Goal: Task Accomplishment & Management: Use online tool/utility

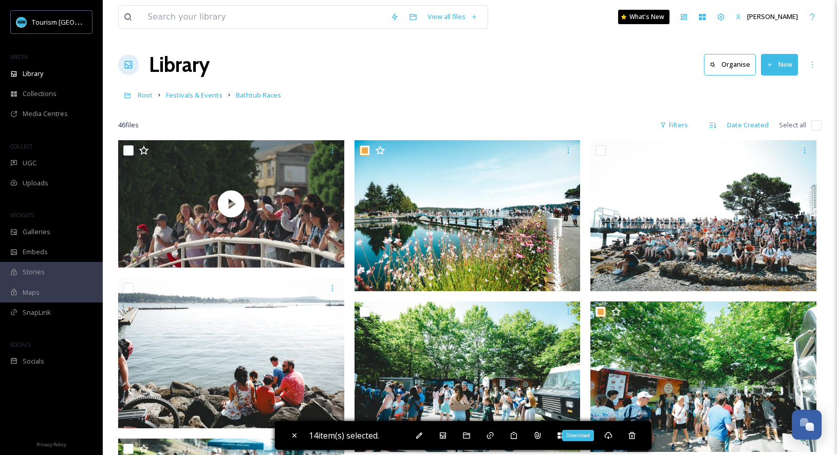
scroll to position [1352, 0]
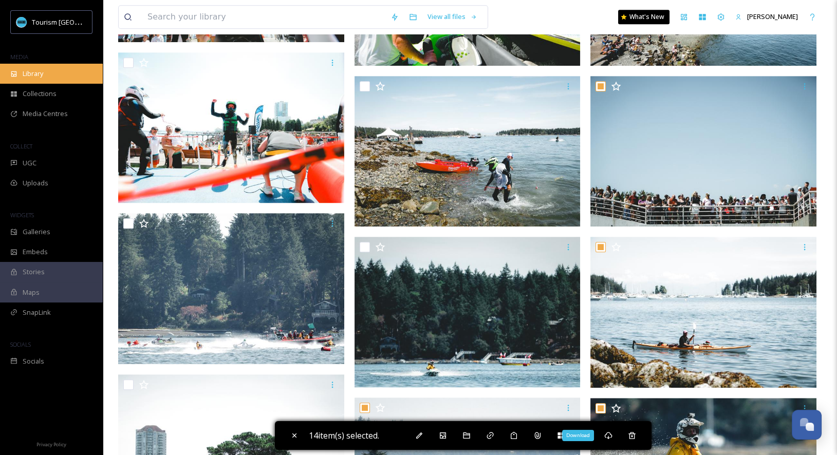
click at [58, 71] on div "Library" at bounding box center [51, 74] width 103 height 20
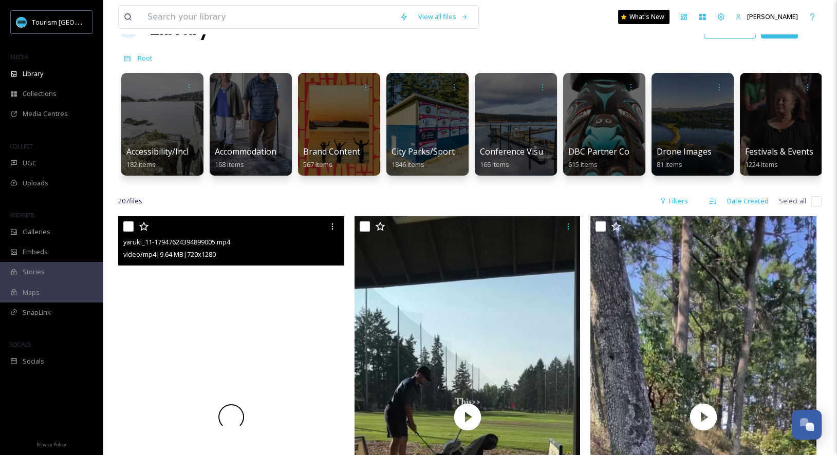
scroll to position [67, 0]
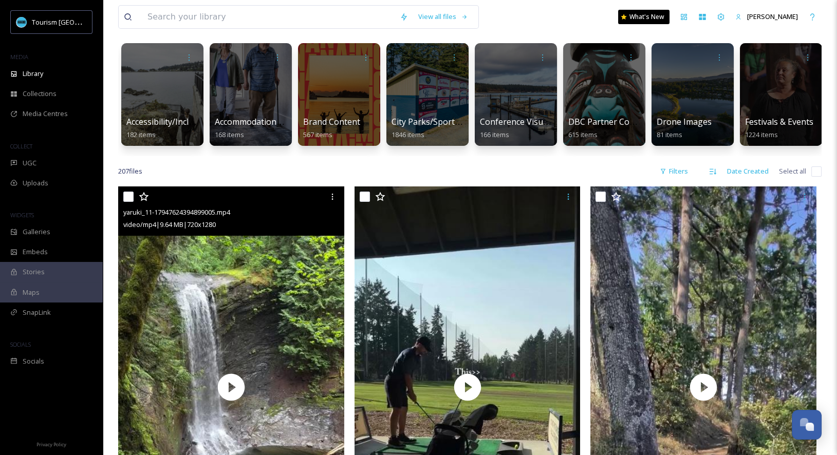
click at [126, 198] on input "checkbox" at bounding box center [128, 197] width 10 height 10
checkbox input "true"
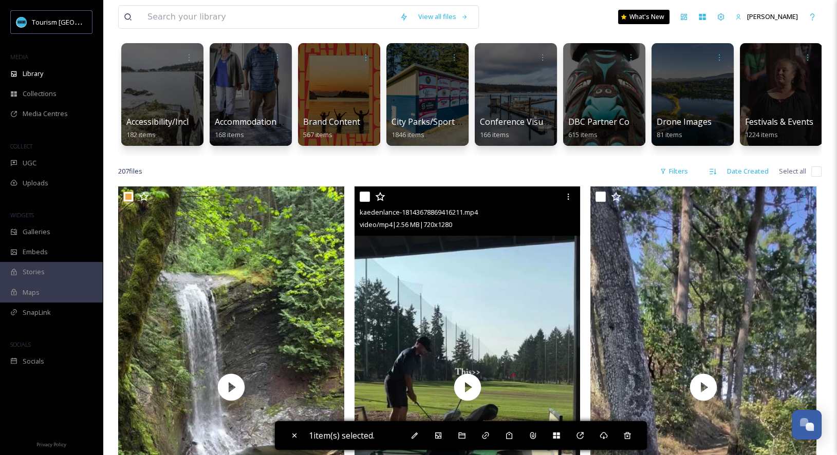
click at [367, 196] on input "checkbox" at bounding box center [364, 197] width 10 height 10
checkbox input "true"
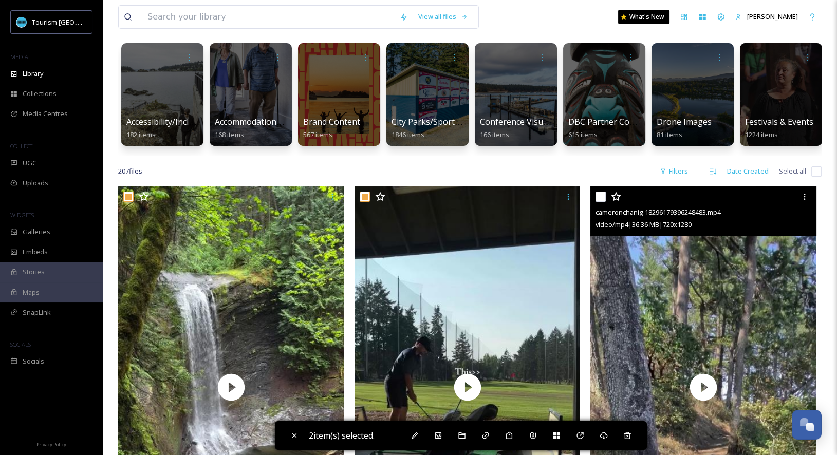
click at [597, 196] on input "checkbox" at bounding box center [600, 197] width 10 height 10
checkbox input "true"
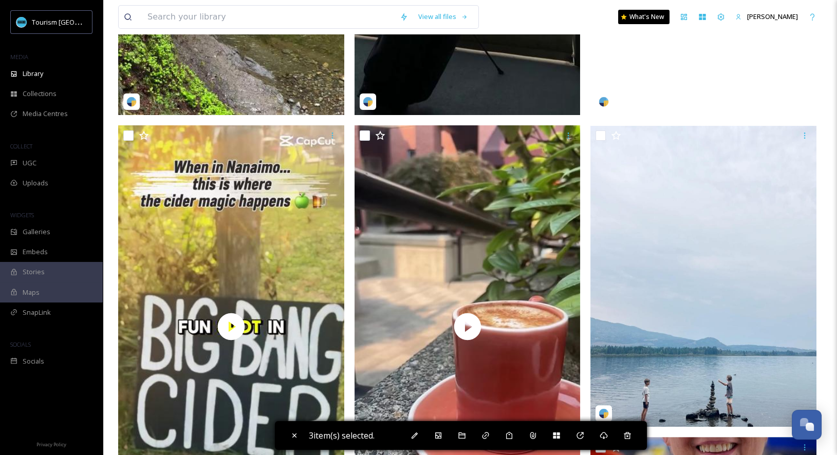
scroll to position [563, 0]
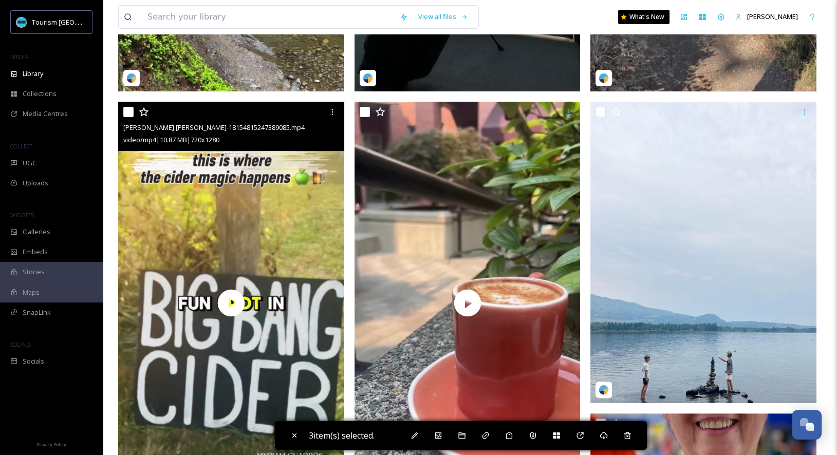
click at [127, 113] on input "checkbox" at bounding box center [128, 112] width 10 height 10
checkbox input "true"
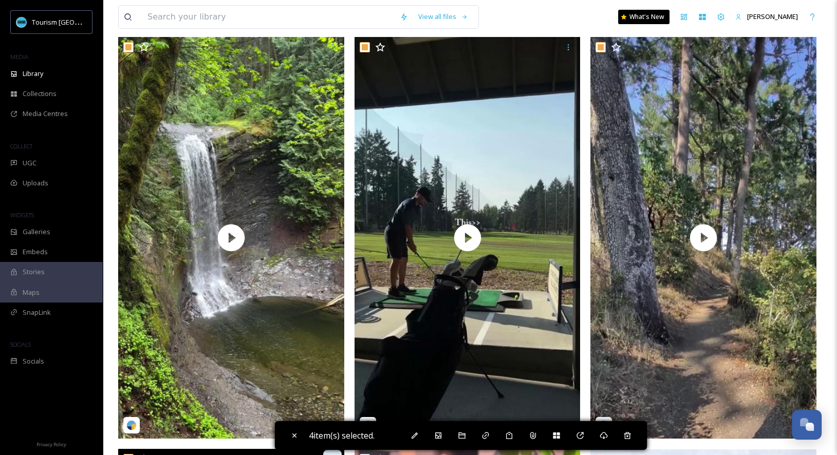
scroll to position [112, 0]
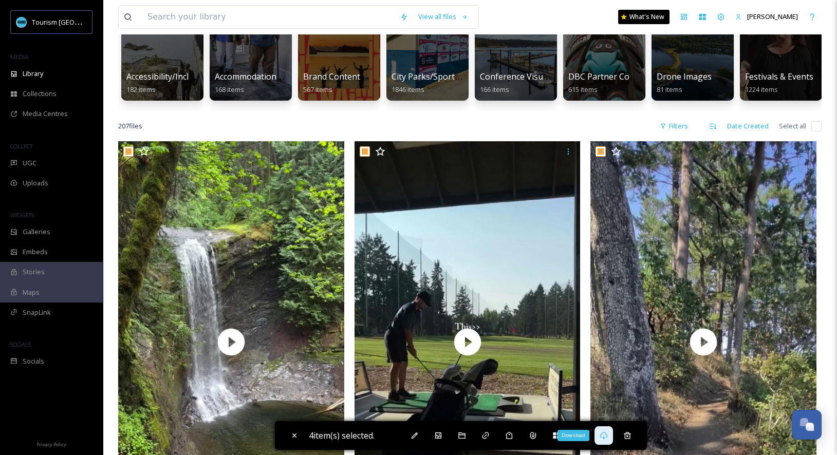
click at [607, 434] on icon at bounding box center [603, 435] width 8 height 7
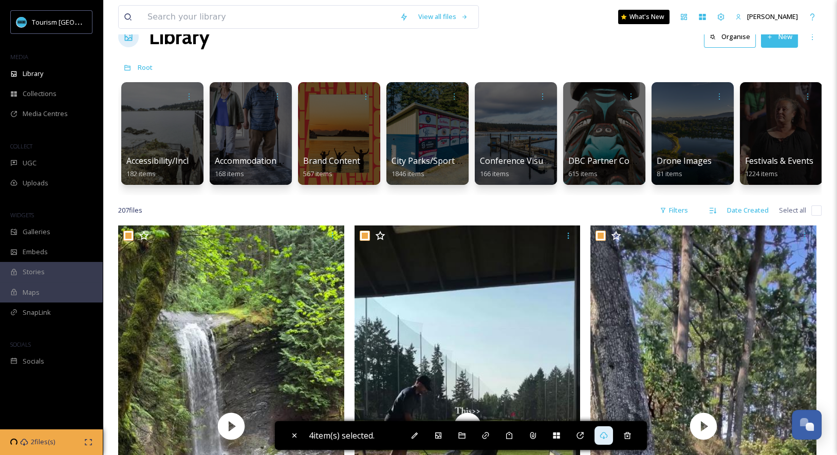
scroll to position [0, 0]
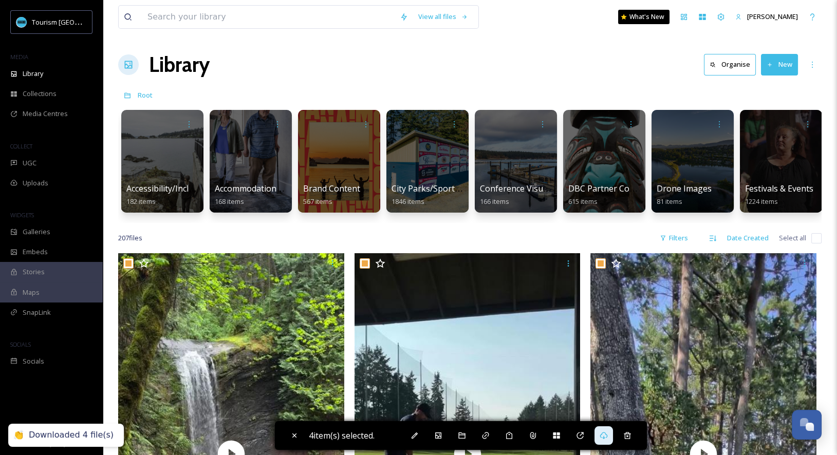
click at [522, 59] on div "Library Organise New" at bounding box center [469, 64] width 703 height 31
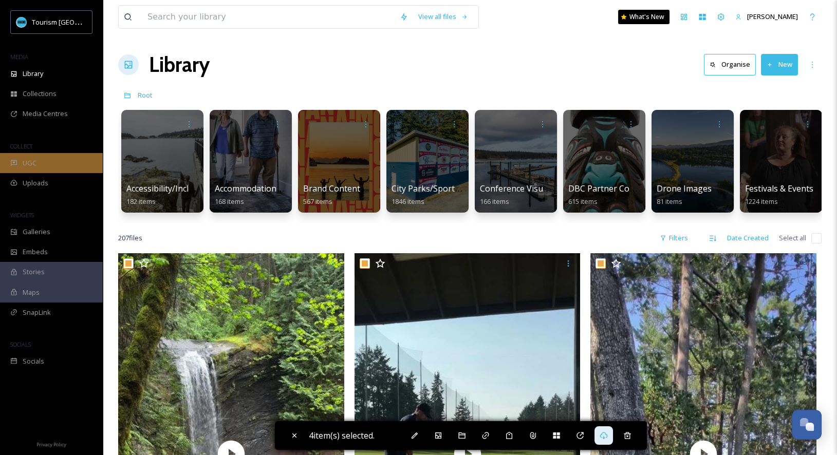
click at [37, 162] on div "UGC" at bounding box center [51, 163] width 103 height 20
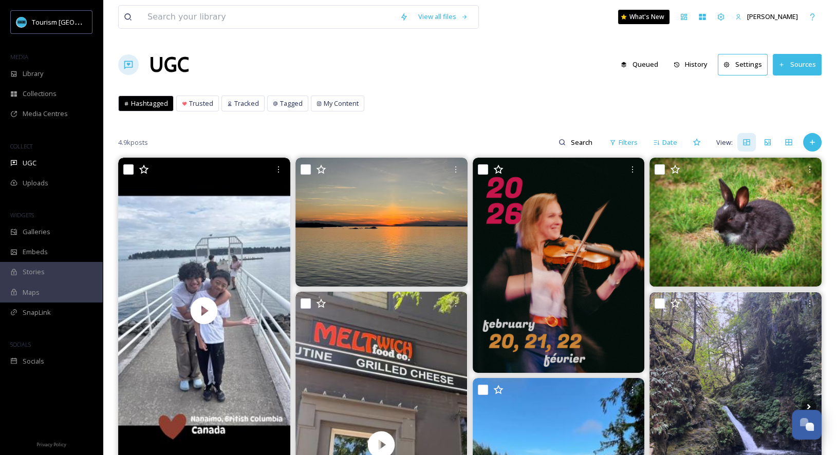
click at [694, 66] on button "History" at bounding box center [690, 64] width 45 height 20
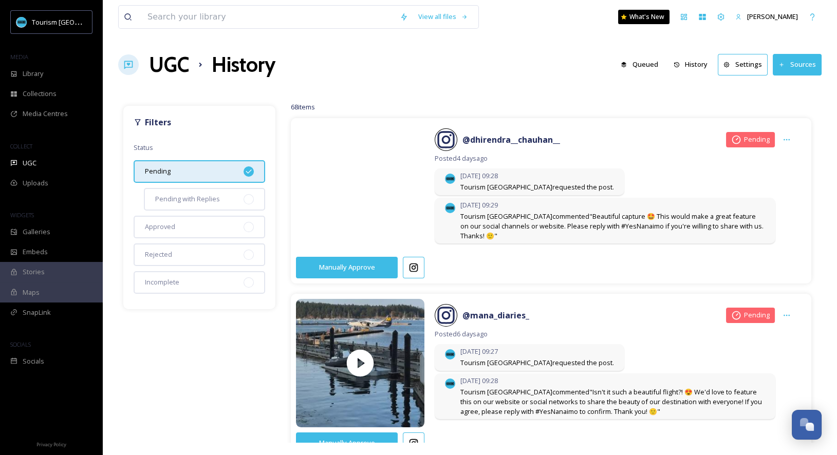
click at [413, 224] on video at bounding box center [360, 188] width 135 height 162
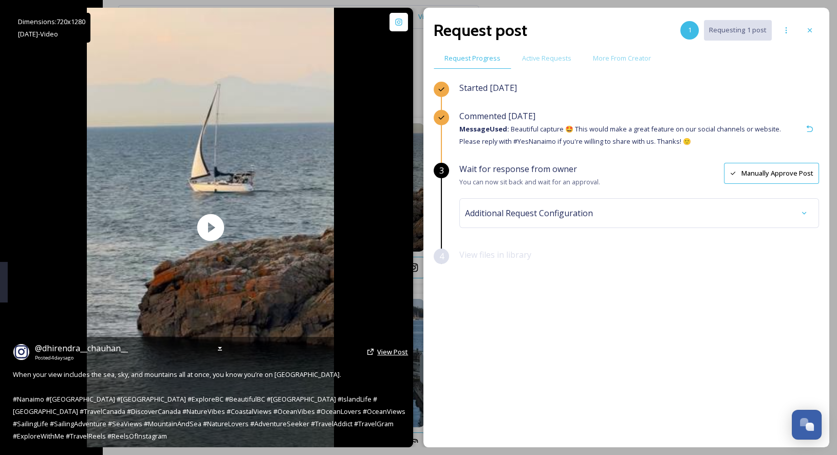
click at [383, 355] on span "View Post" at bounding box center [392, 351] width 31 height 9
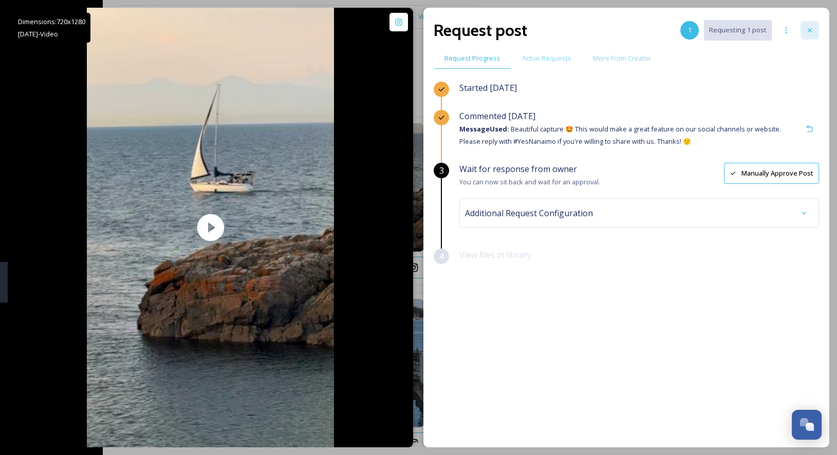
click at [812, 29] on icon at bounding box center [809, 30] width 8 height 8
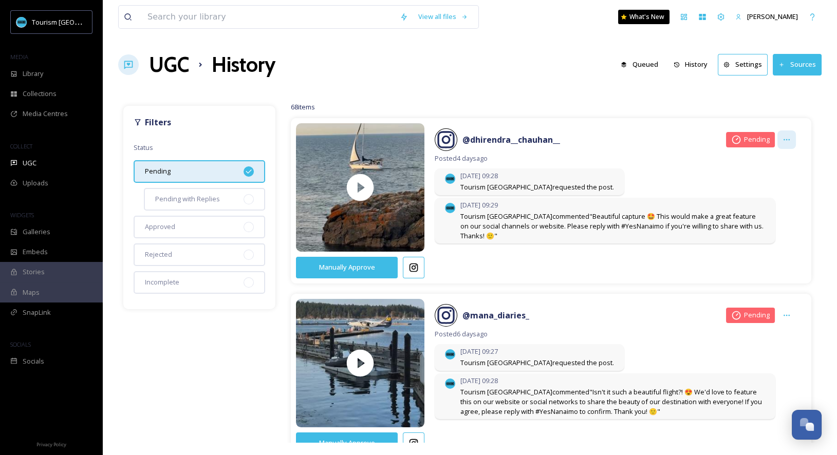
click at [786, 140] on icon at bounding box center [786, 140] width 8 height 8
click at [374, 269] on button "Manually Approve" at bounding box center [347, 267] width 102 height 21
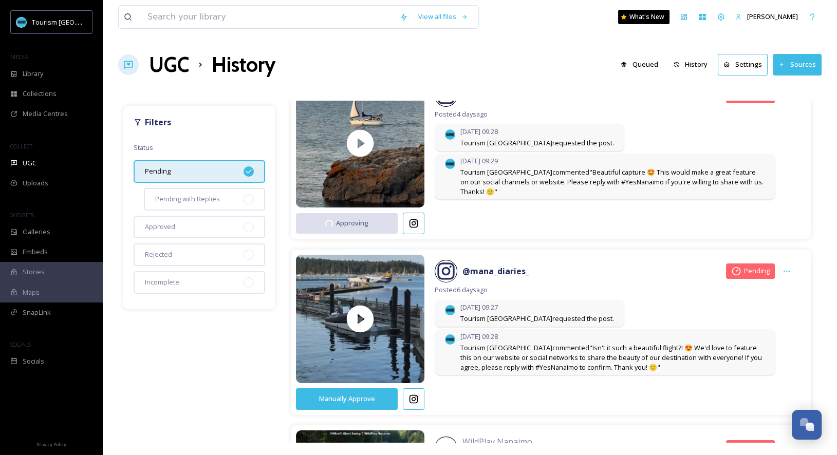
scroll to position [62, 0]
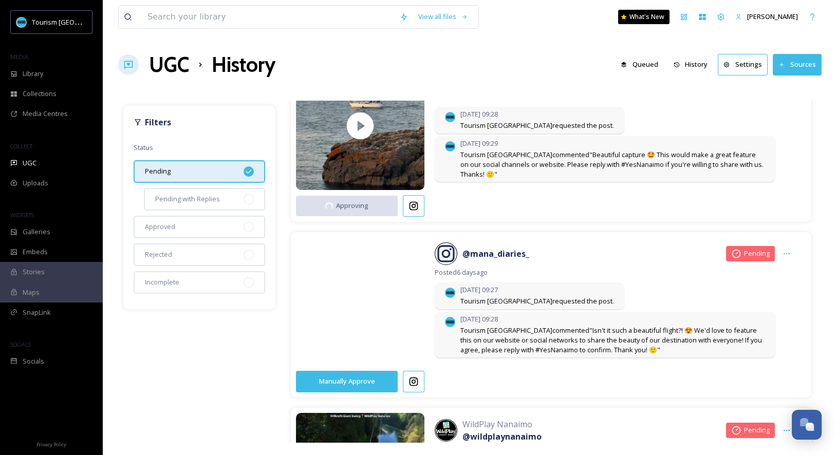
click at [415, 348] on video at bounding box center [360, 302] width 135 height 162
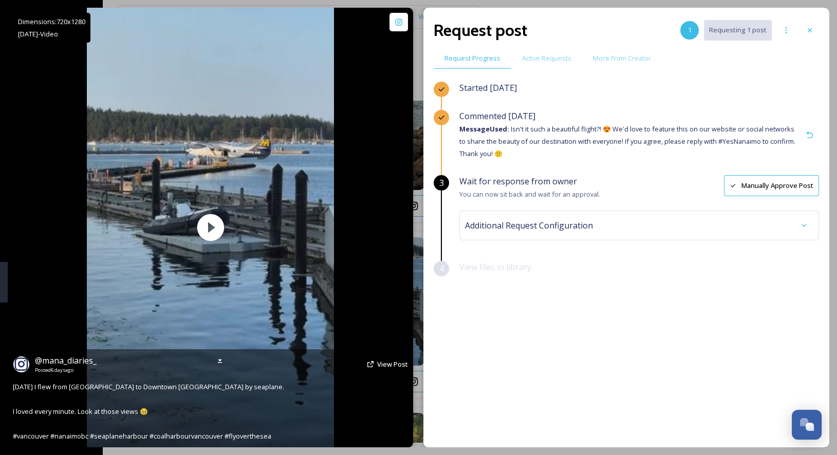
click at [392, 358] on div "@ mana_diaries_ Posted 6 days ago View Post" at bounding box center [210, 364] width 395 height 20
click at [392, 365] on span "View Post" at bounding box center [392, 363] width 31 height 9
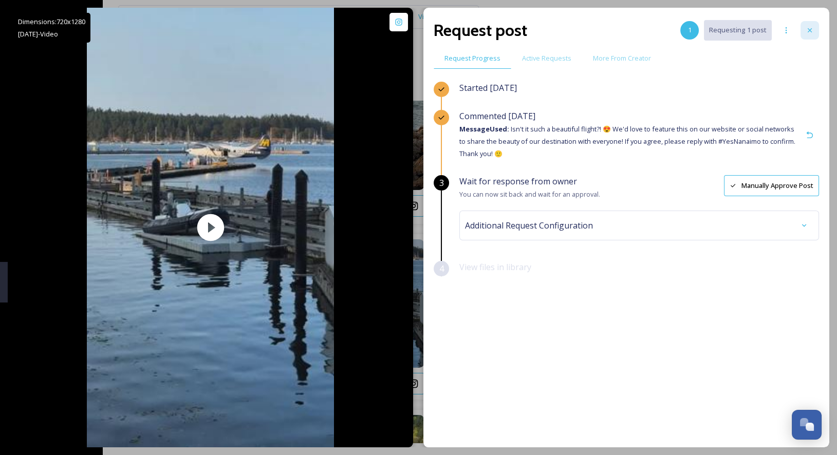
click at [813, 29] on div at bounding box center [809, 30] width 18 height 18
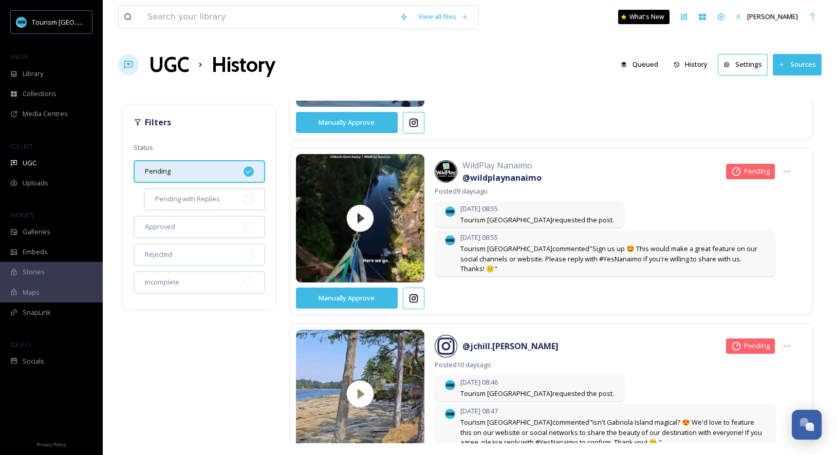
scroll to position [329, 0]
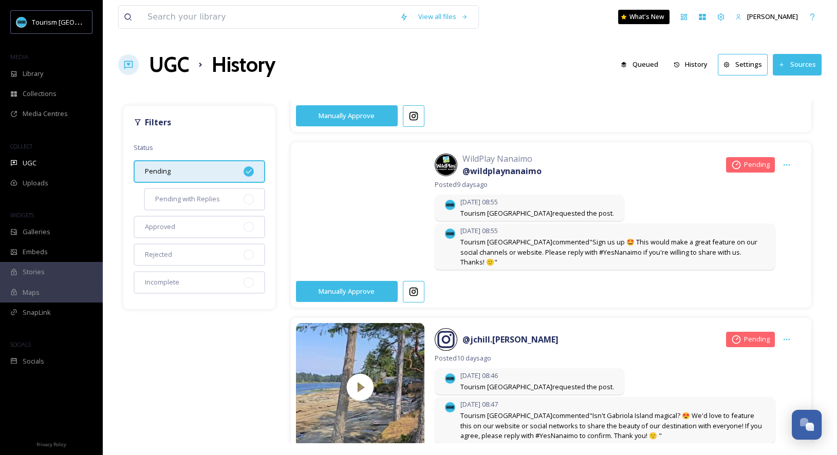
click at [388, 255] on video at bounding box center [360, 211] width 135 height 162
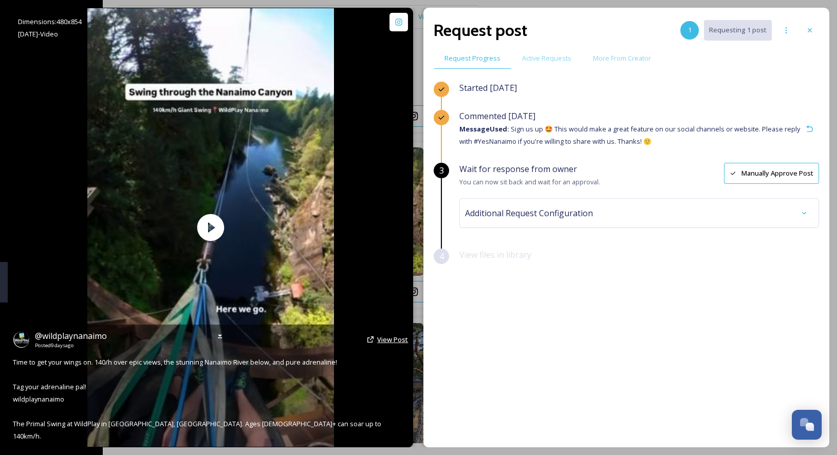
click at [378, 344] on span "View Post" at bounding box center [392, 339] width 31 height 9
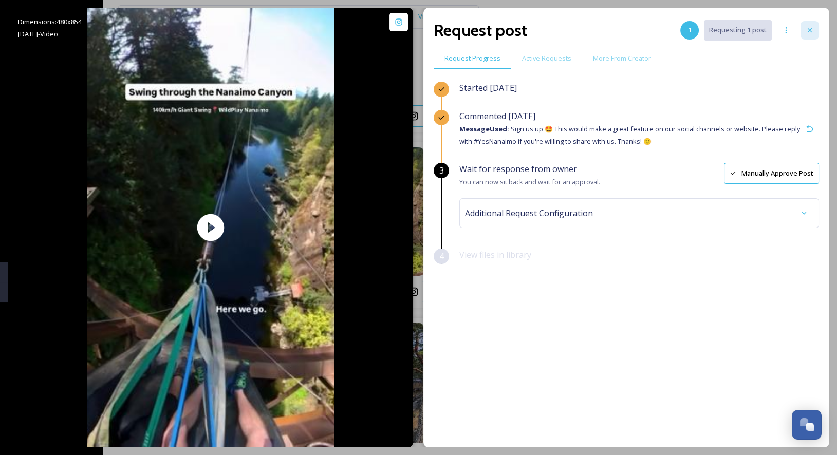
click at [812, 25] on div at bounding box center [809, 30] width 18 height 18
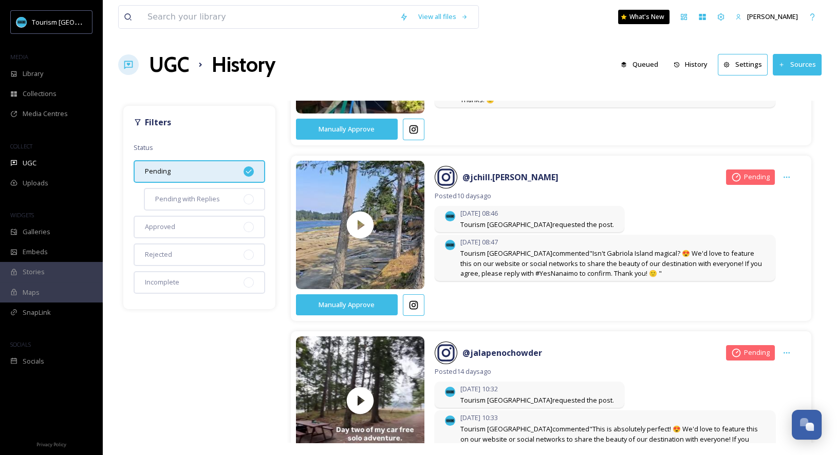
scroll to position [535, 0]
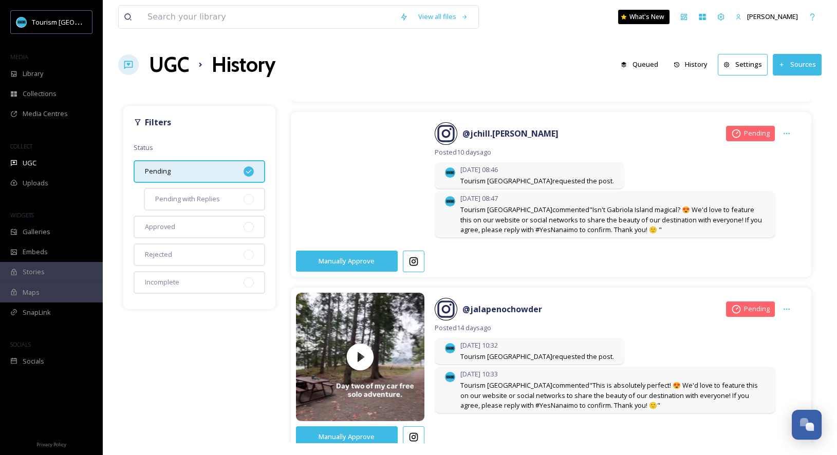
click at [402, 211] on video at bounding box center [360, 181] width 135 height 162
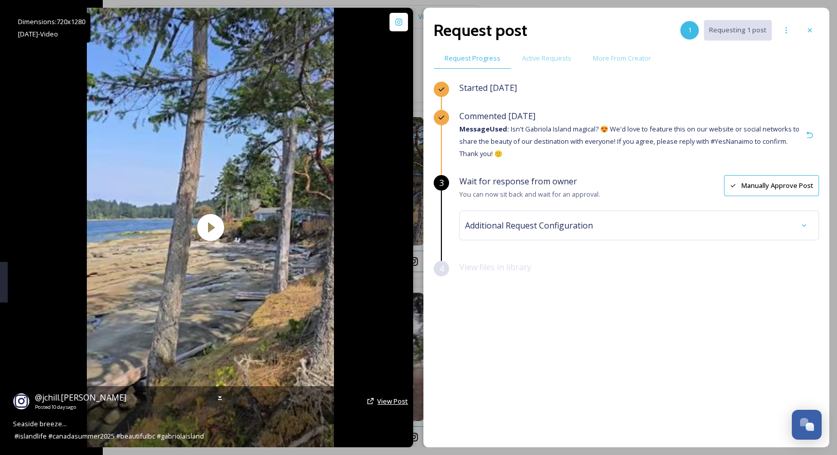
click at [390, 398] on span "View Post" at bounding box center [392, 400] width 31 height 9
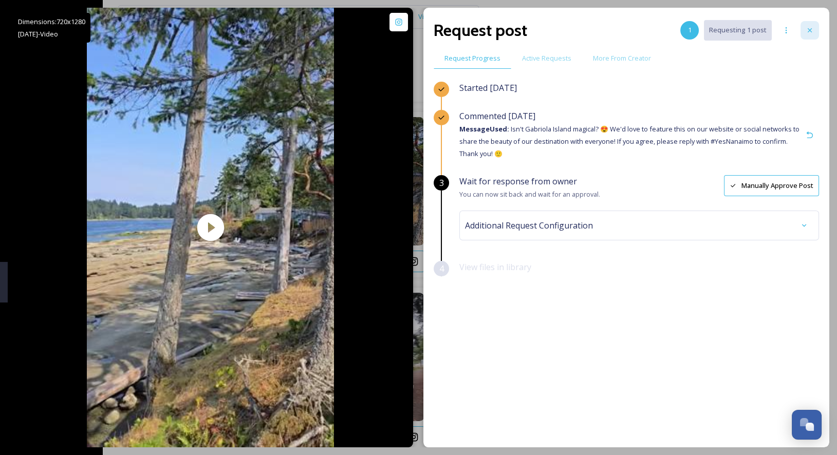
click at [810, 27] on icon at bounding box center [809, 30] width 8 height 8
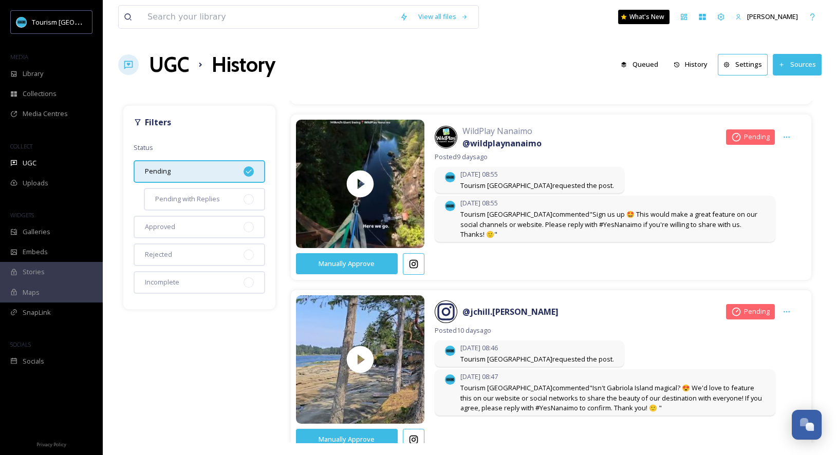
scroll to position [17, 0]
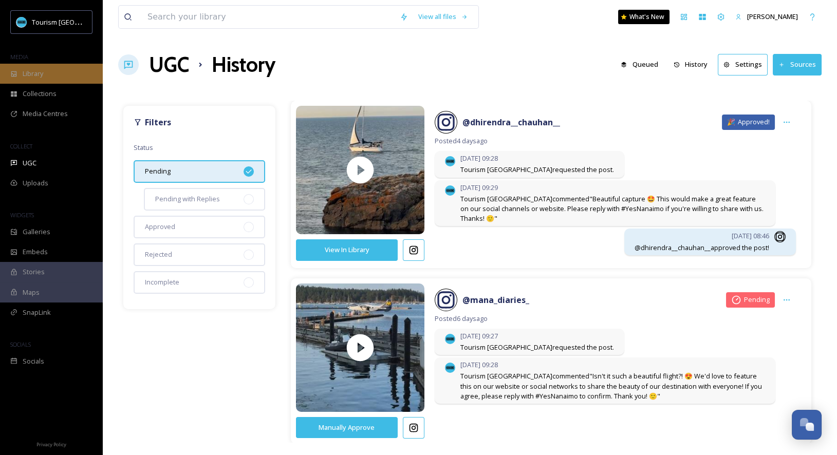
click at [78, 69] on div "Library" at bounding box center [51, 74] width 103 height 20
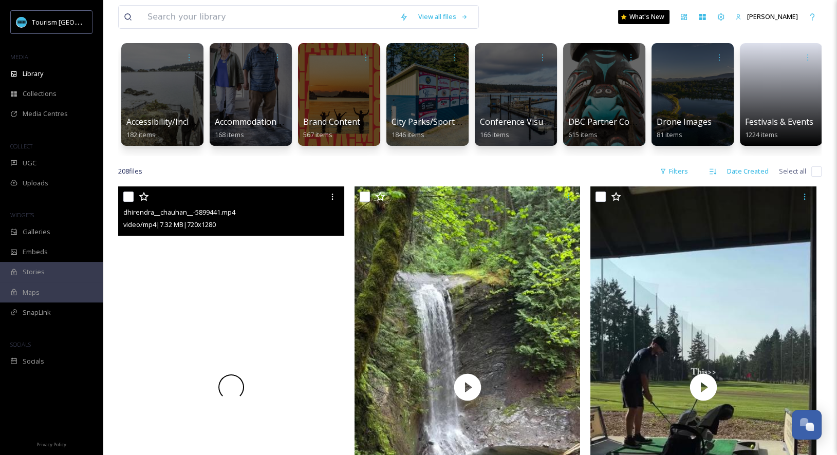
scroll to position [72, 0]
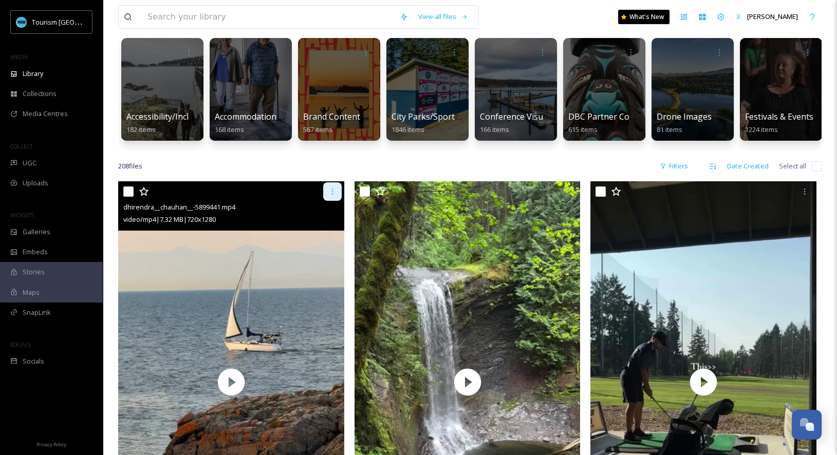
click at [328, 193] on icon at bounding box center [332, 191] width 8 height 8
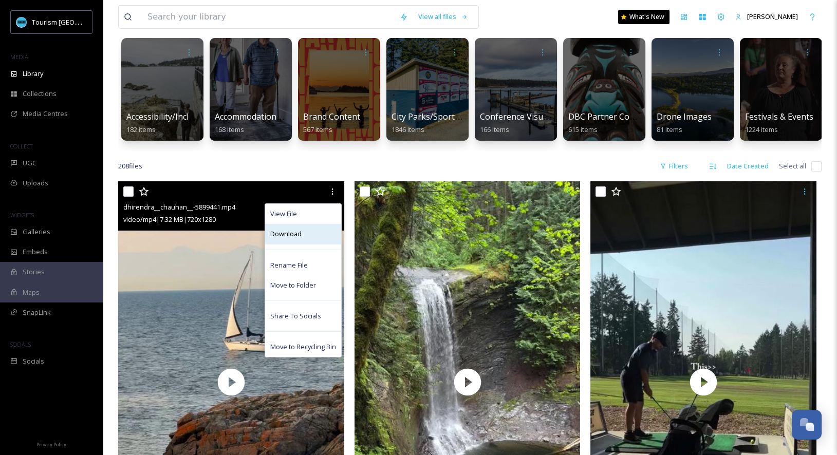
click at [317, 230] on div "Download" at bounding box center [303, 234] width 76 height 20
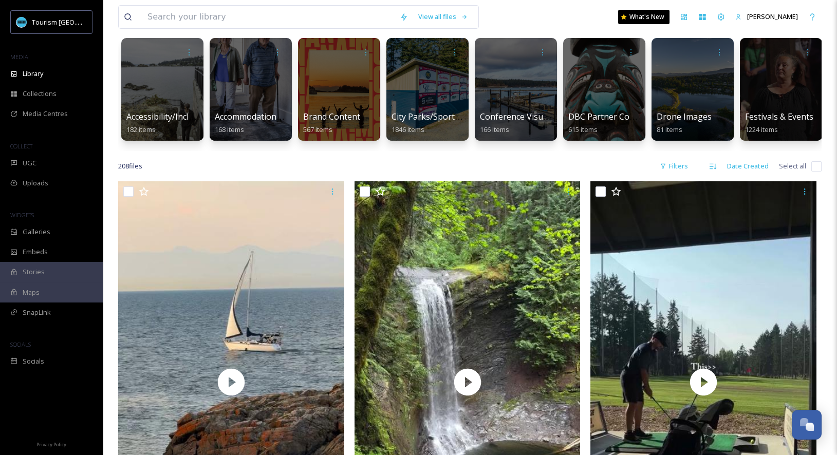
click at [371, 160] on div "208 file s Filters Date Created Select all" at bounding box center [469, 166] width 703 height 20
click at [551, 8] on div "View all files What's New Emma Wassmer" at bounding box center [469, 17] width 703 height 34
